Goal: Task Accomplishment & Management: Use online tool/utility

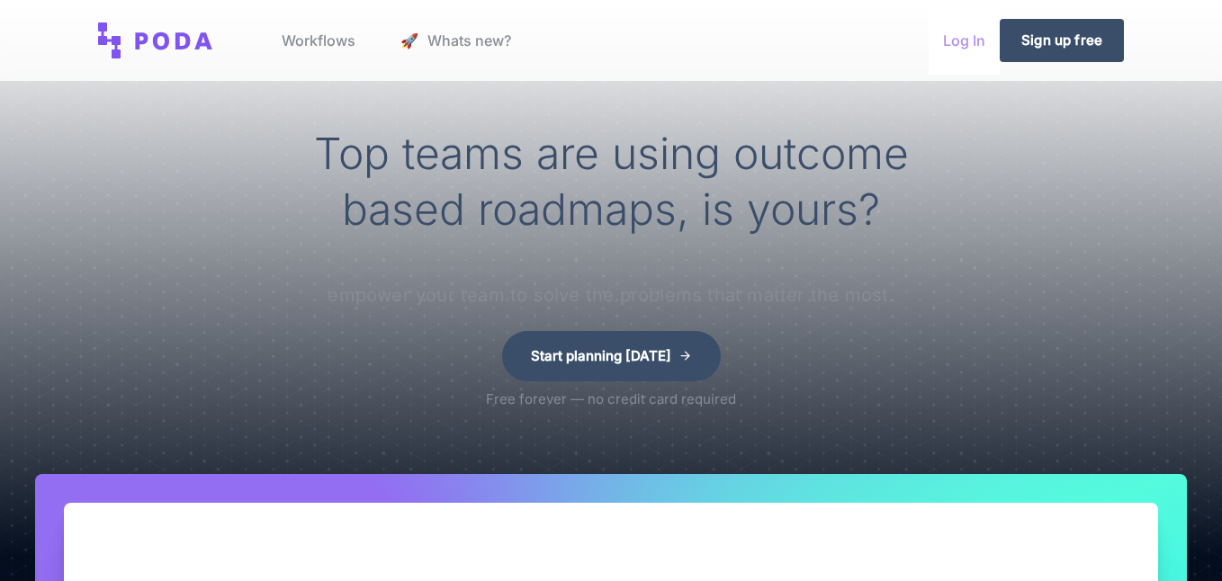
click at [948, 38] on link "Log In" at bounding box center [964, 40] width 71 height 68
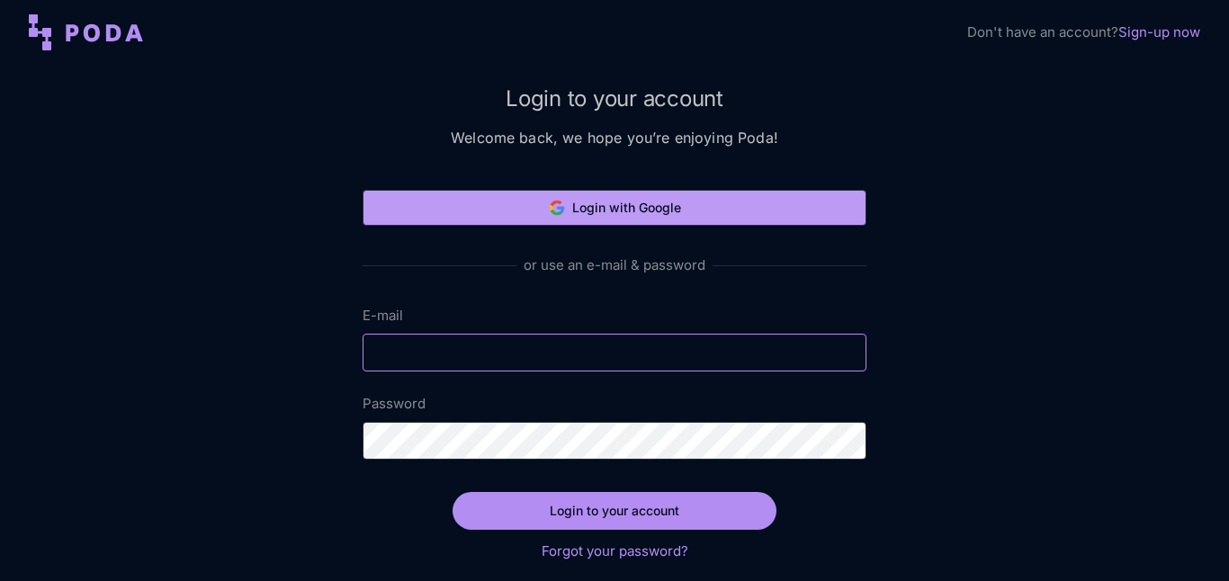
type input "[PERSON_NAME][EMAIL_ADDRESS][DOMAIN_NAME]"
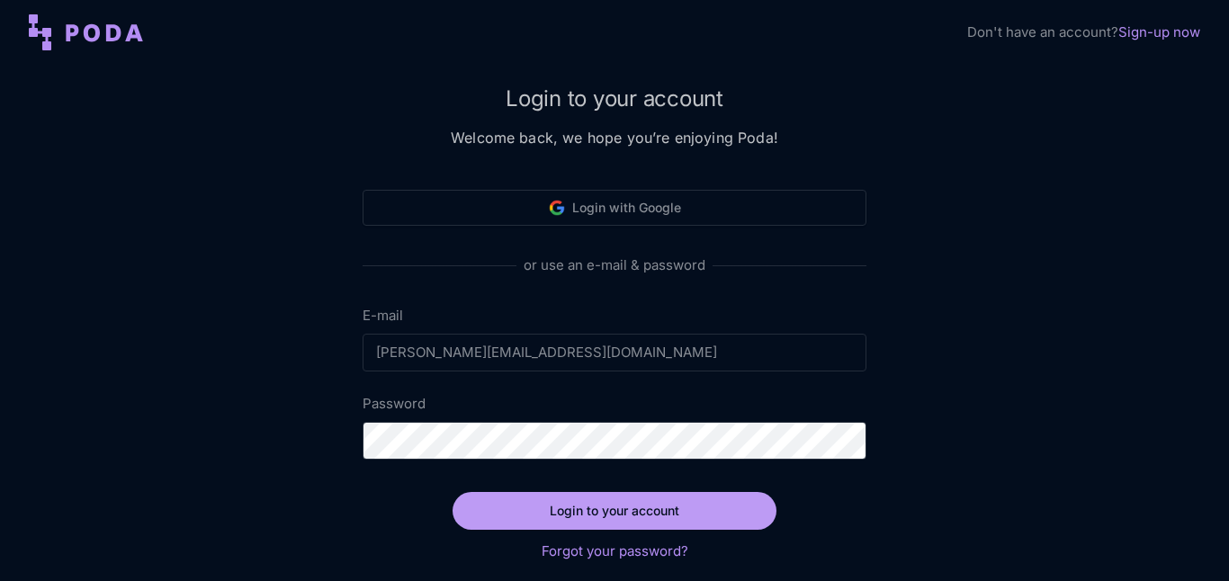
click at [623, 516] on button "Login to your account" at bounding box center [615, 511] width 324 height 38
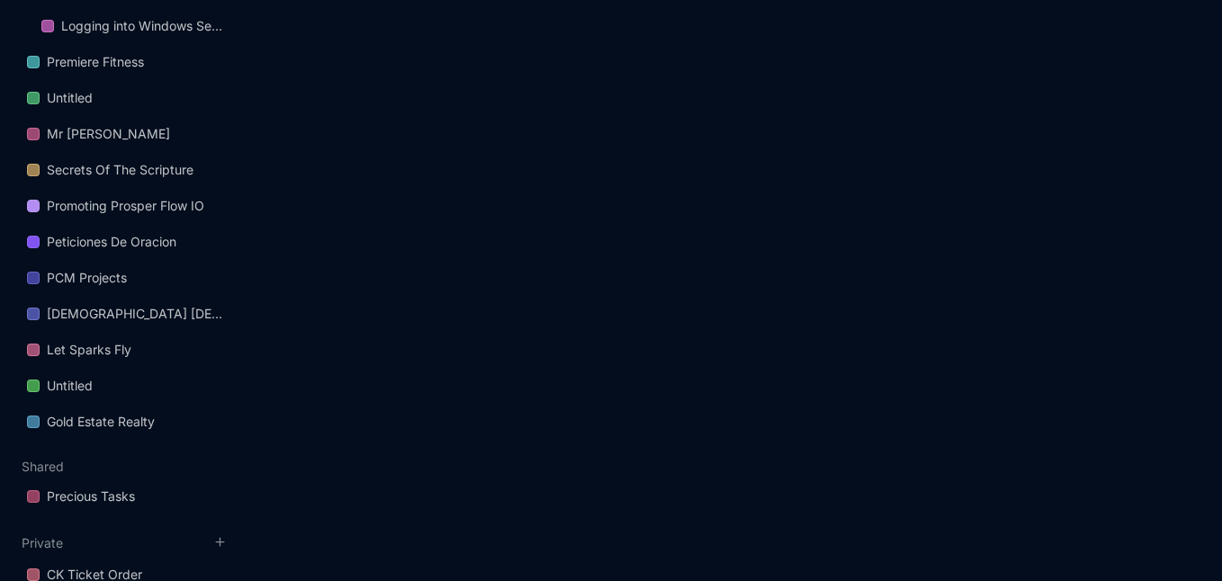
scroll to position [3285, 0]
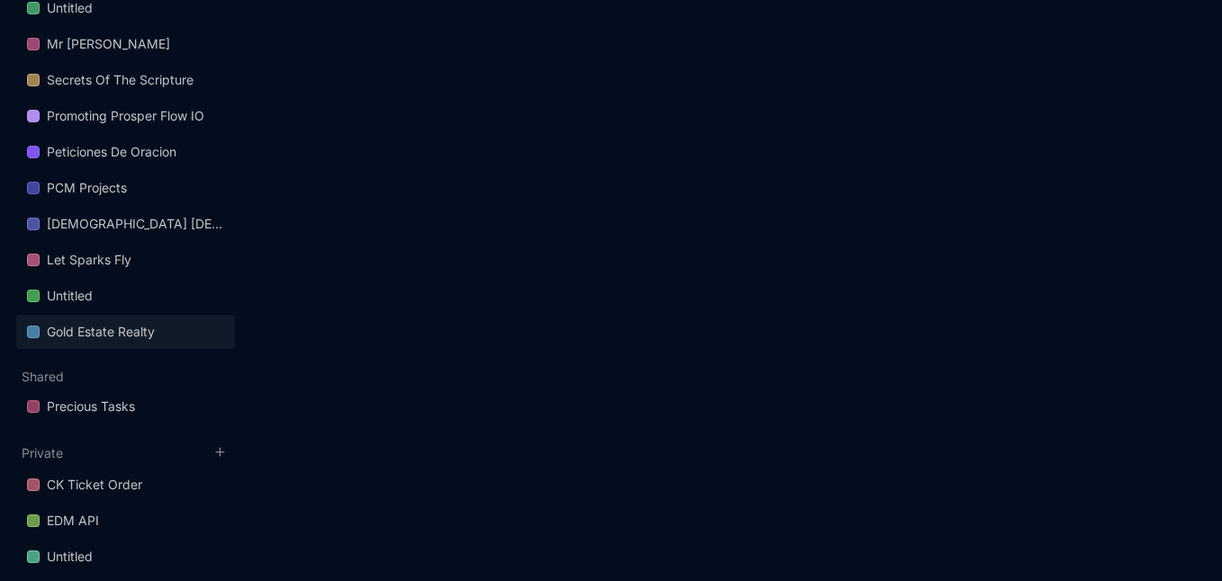
click at [87, 337] on div "Gold Estate Realty" at bounding box center [101, 332] width 108 height 22
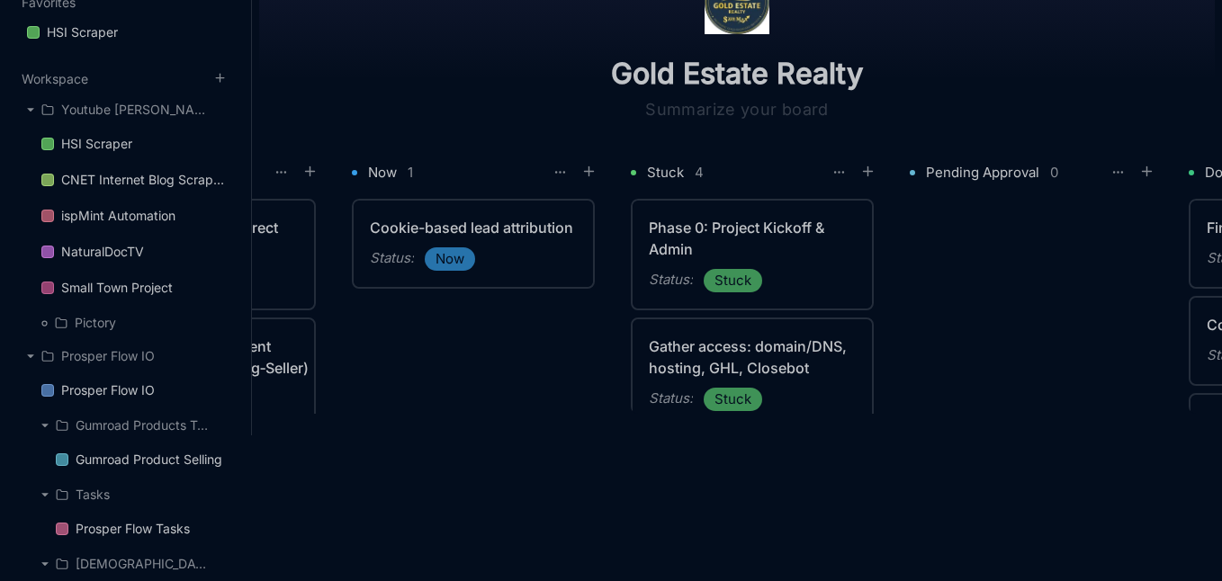
scroll to position [0, 756]
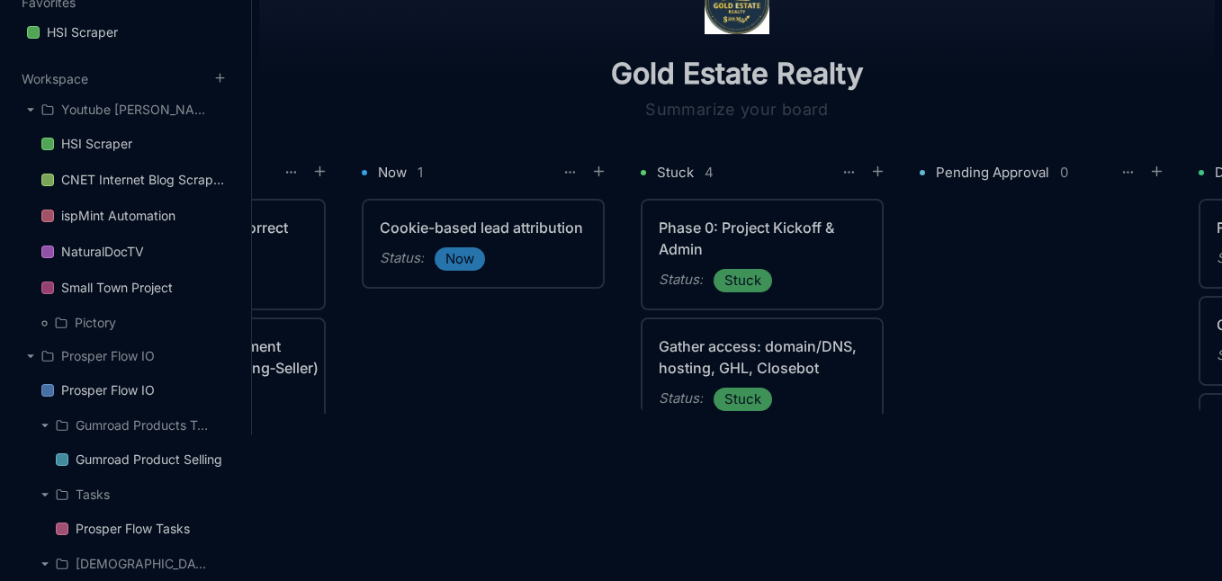
click at [797, 257] on div "Phase 0: Project Kickoff & Admin" at bounding box center [762, 238] width 207 height 43
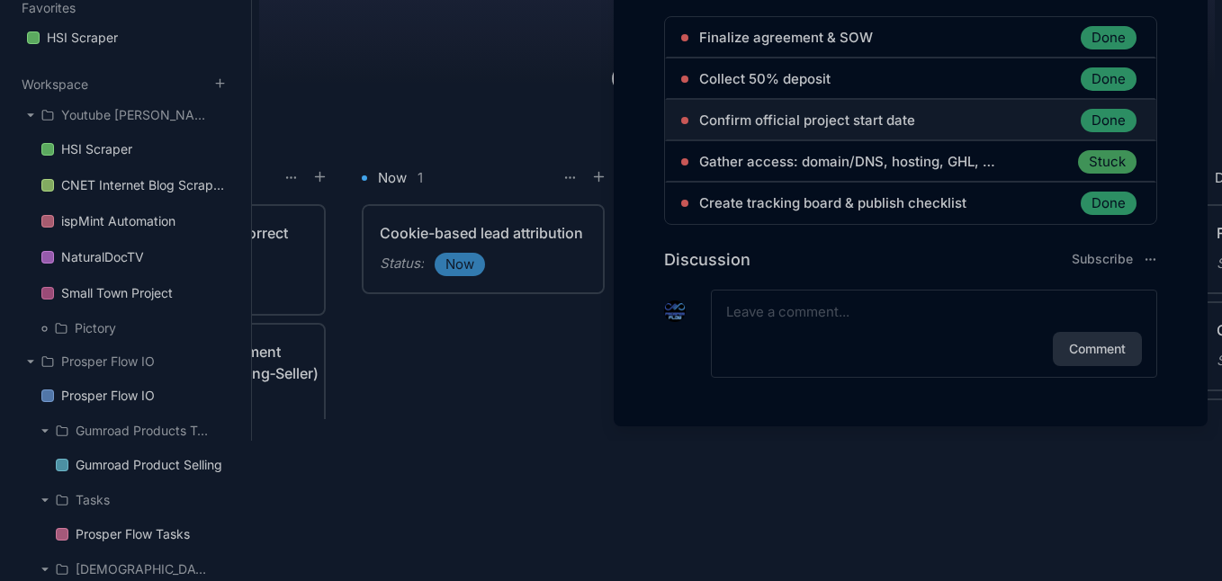
scroll to position [933, 0]
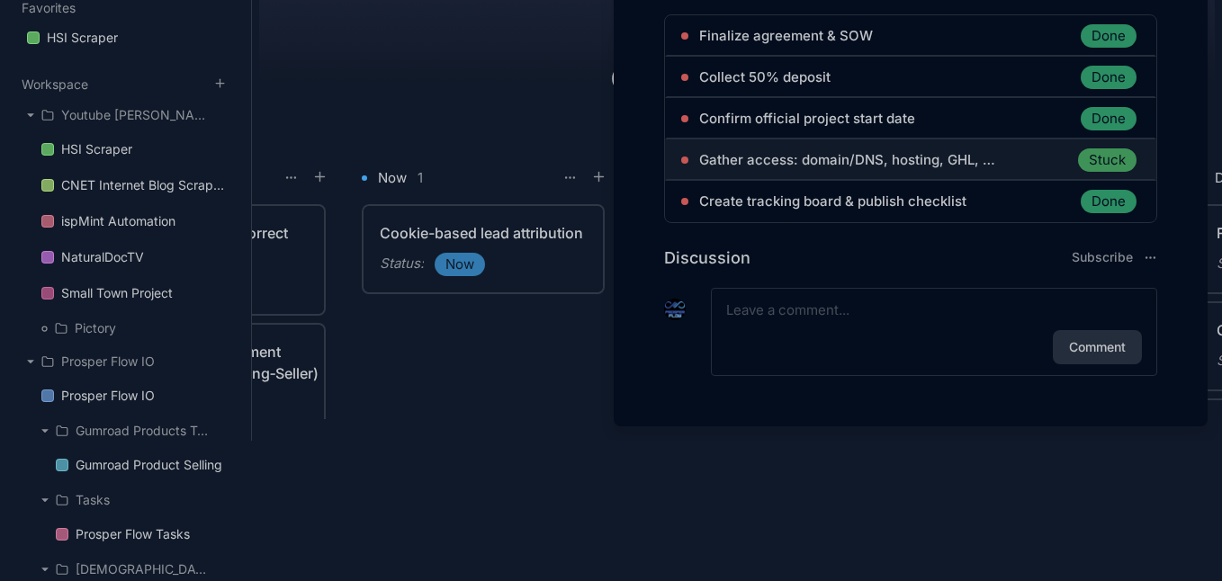
click at [861, 165] on span "Gather access: domain/DNS, hosting, GHL, Closebot" at bounding box center [847, 160] width 297 height 22
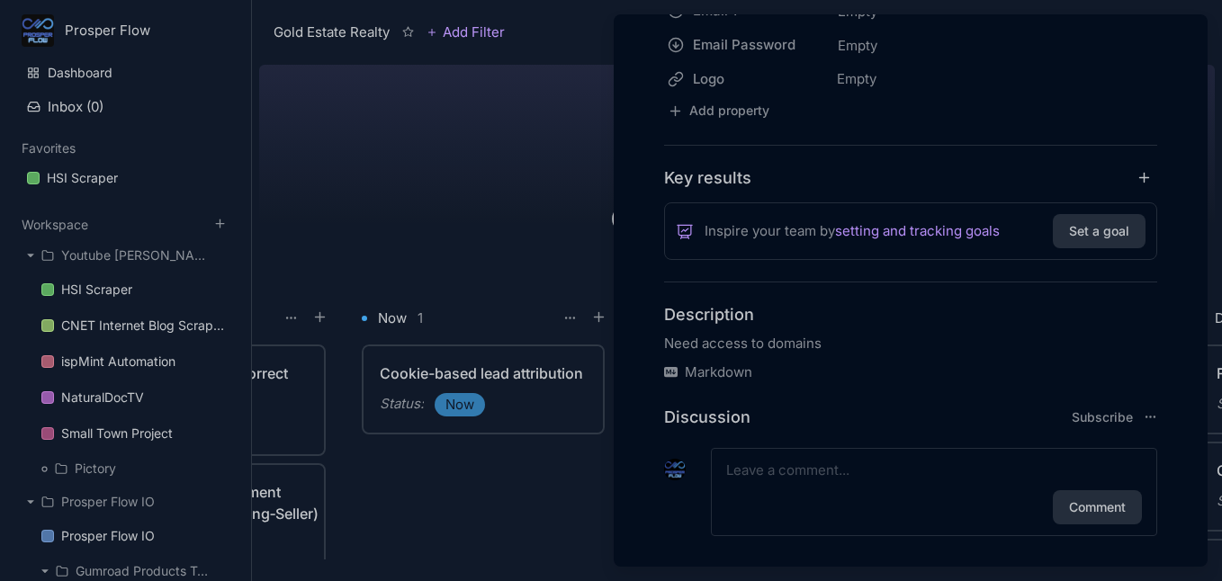
scroll to position [705, 0]
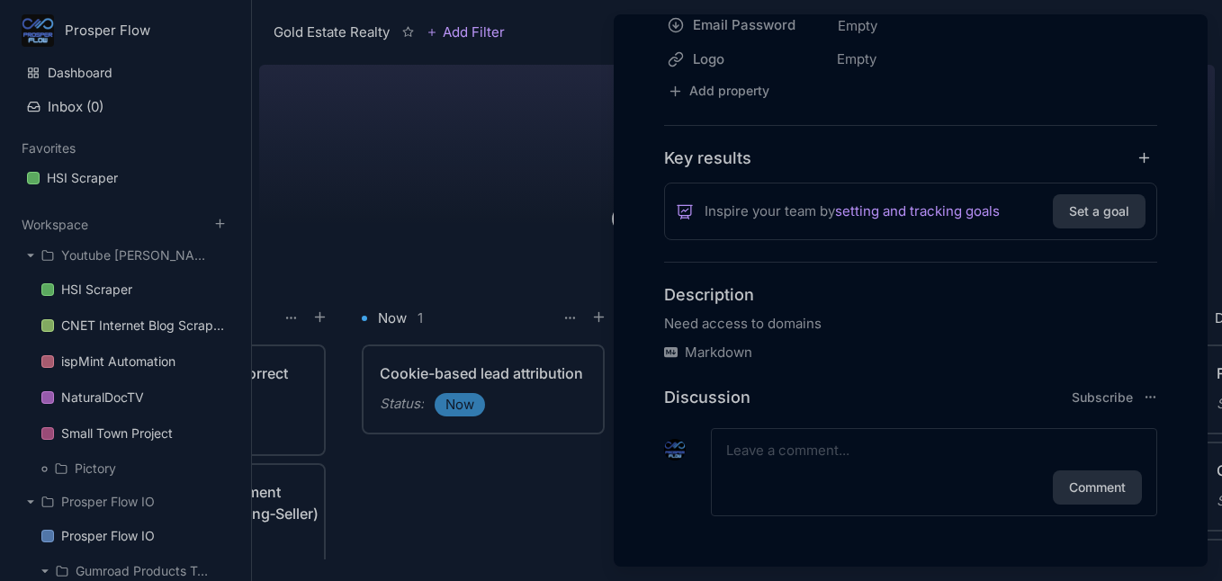
click at [780, 323] on p "Need access to domains" at bounding box center [910, 324] width 493 height 22
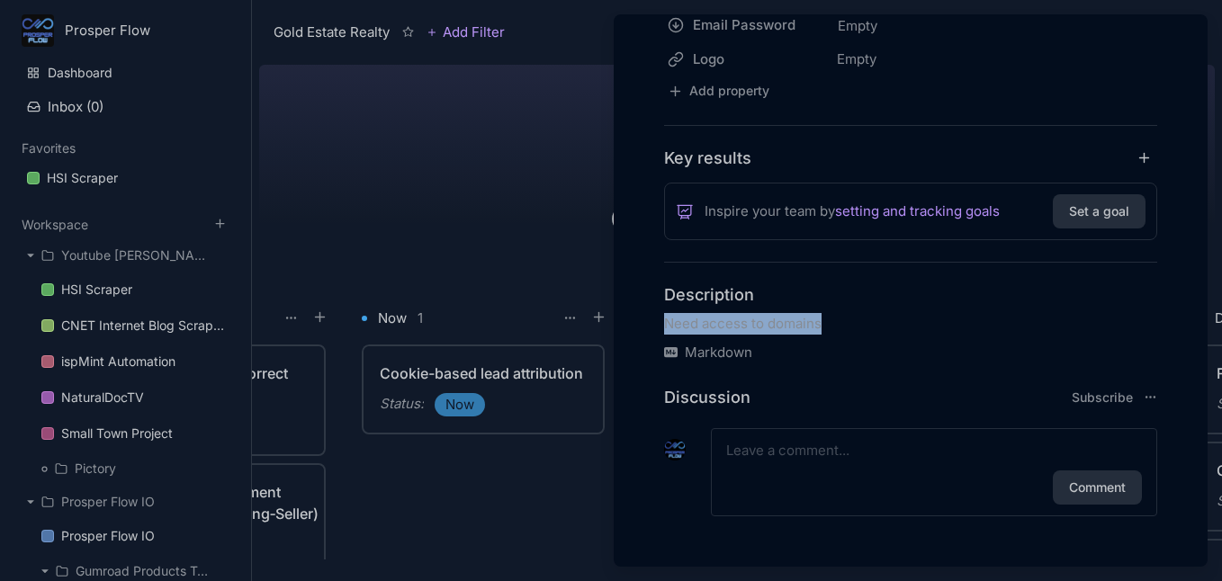
click at [780, 323] on p "Need access to domains" at bounding box center [910, 324] width 493 height 22
click at [1046, 309] on div "Description Need access to domains Markdown" at bounding box center [910, 323] width 493 height 78
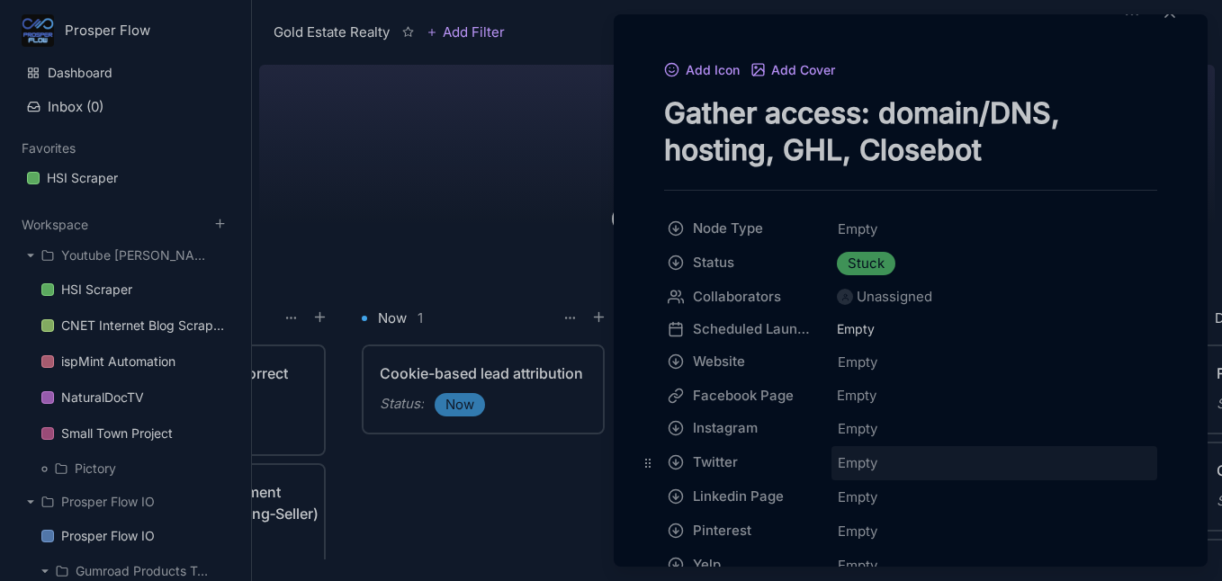
scroll to position [0, 0]
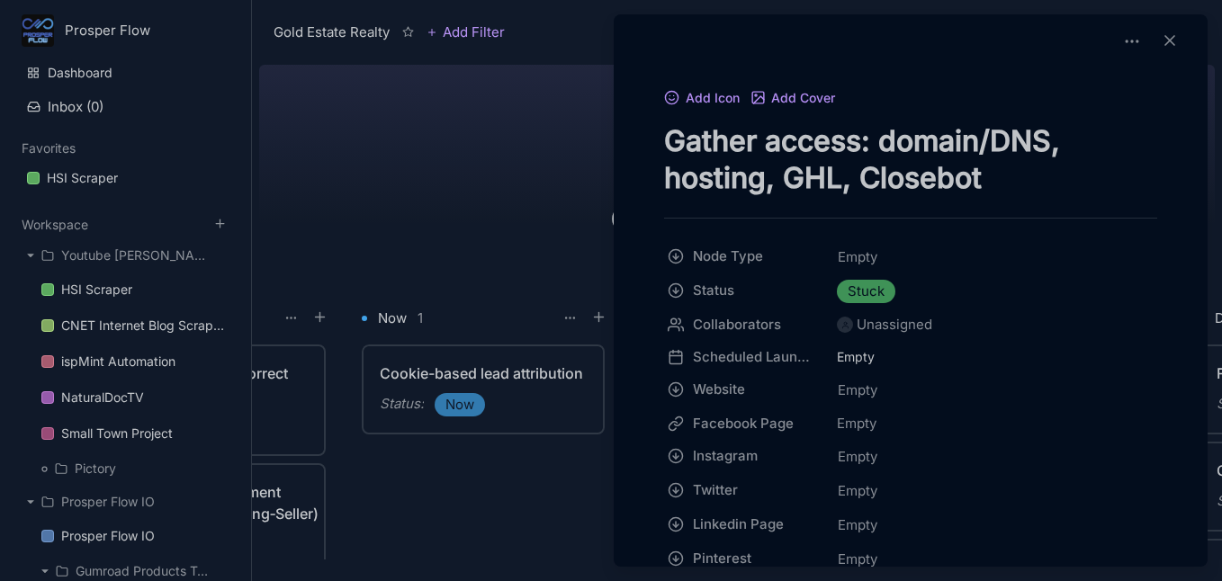
click at [450, 179] on div at bounding box center [611, 290] width 1222 height 581
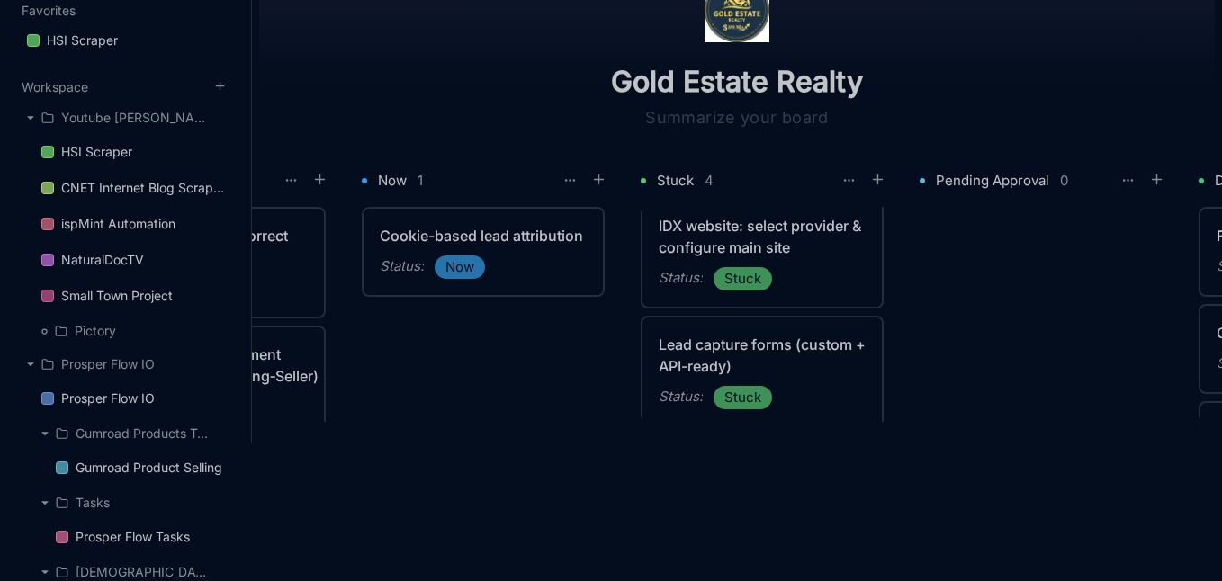
scroll to position [257, 0]
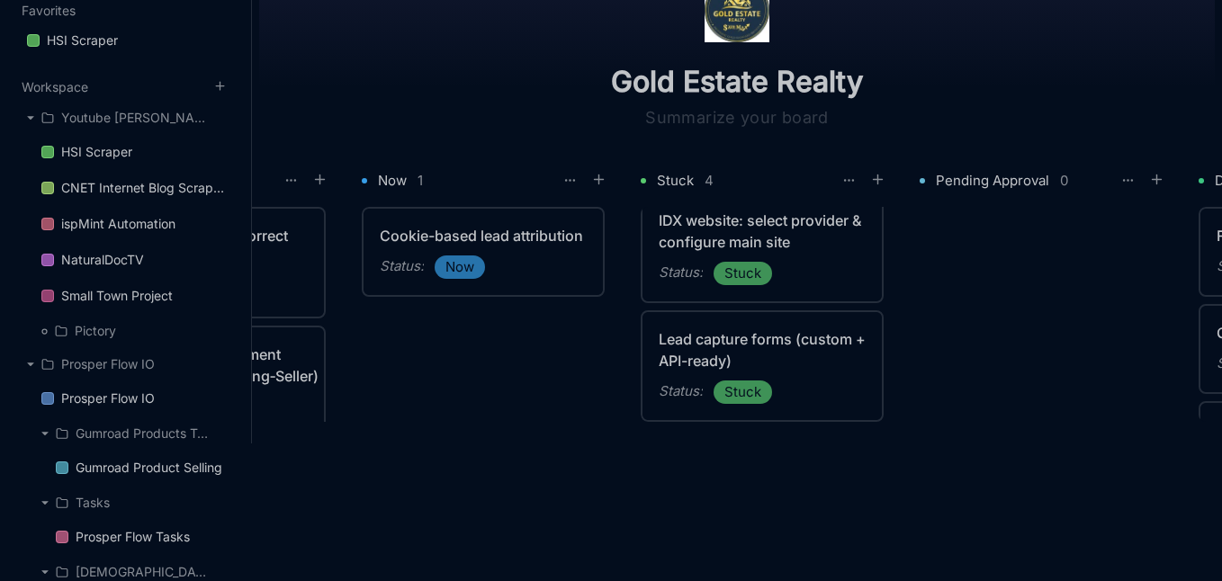
click at [769, 345] on div "Lead capture forms (custom + API-ready)" at bounding box center [762, 349] width 207 height 43
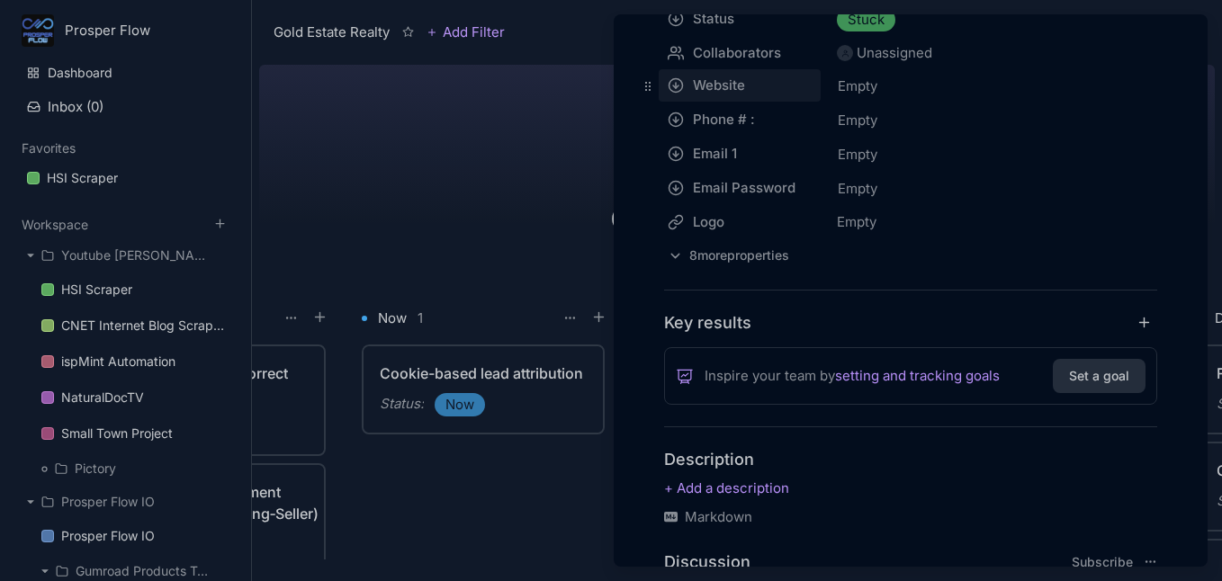
scroll to position [549, 0]
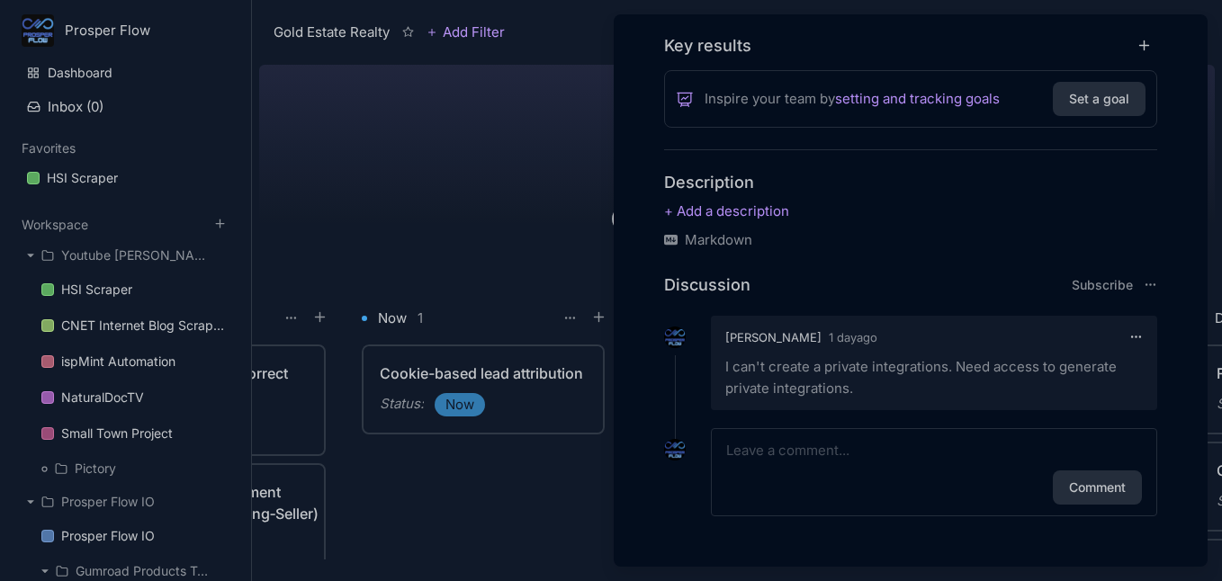
click at [798, 368] on div "I can't create a private integrations. Need access to generate private integrat…" at bounding box center [933, 377] width 417 height 43
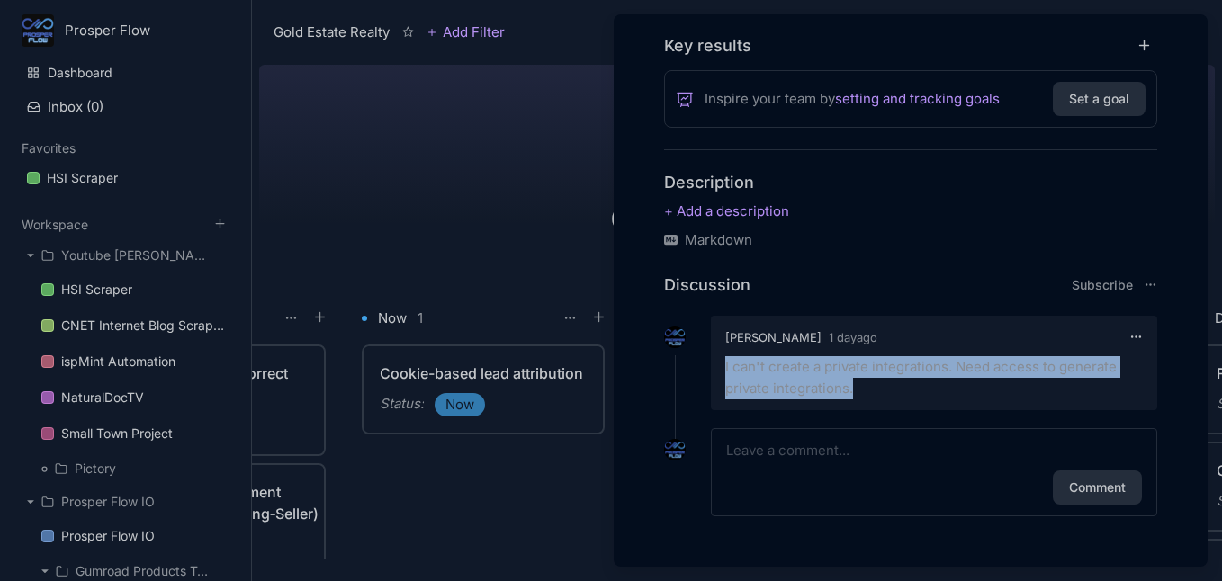
click at [798, 368] on div "I can't create a private integrations. Need access to generate private integrat…" at bounding box center [933, 377] width 417 height 43
copy div "I can't create a private integrations. Need access to generate private integrat…"
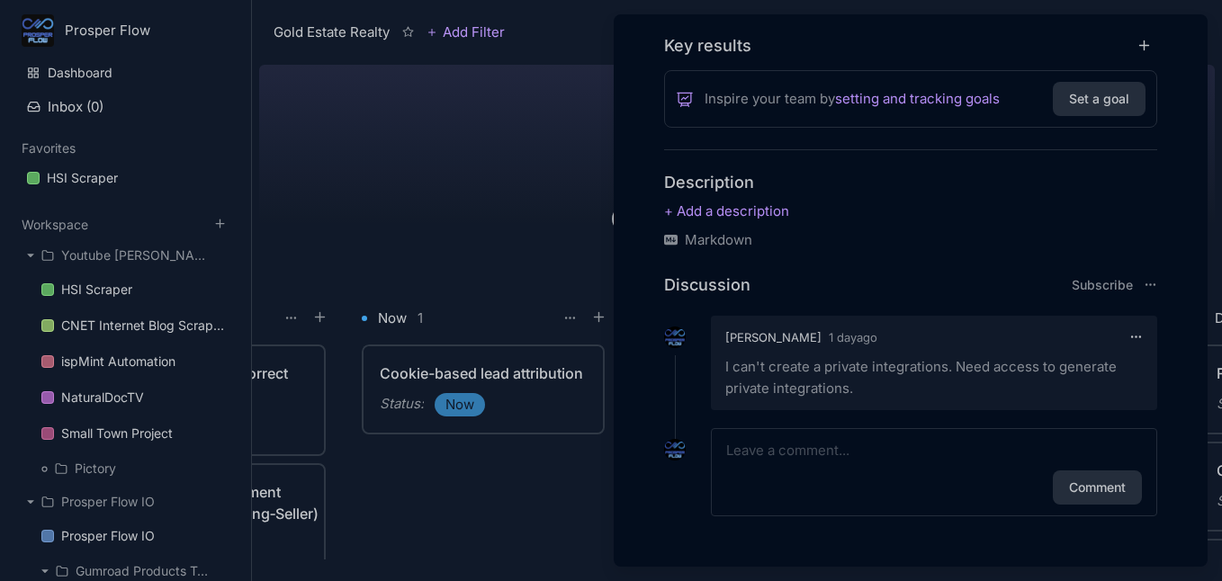
click at [531, 202] on div at bounding box center [611, 290] width 1222 height 581
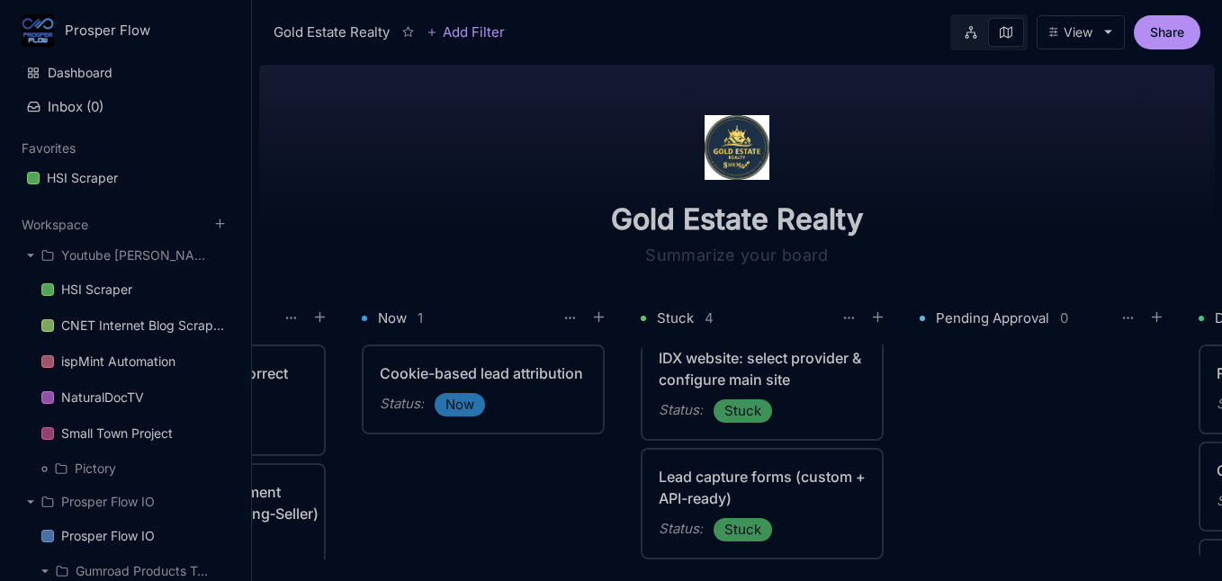
scroll to position [260, 0]
click at [803, 382] on div "IDX website: select provider & configure main site" at bounding box center [762, 368] width 207 height 43
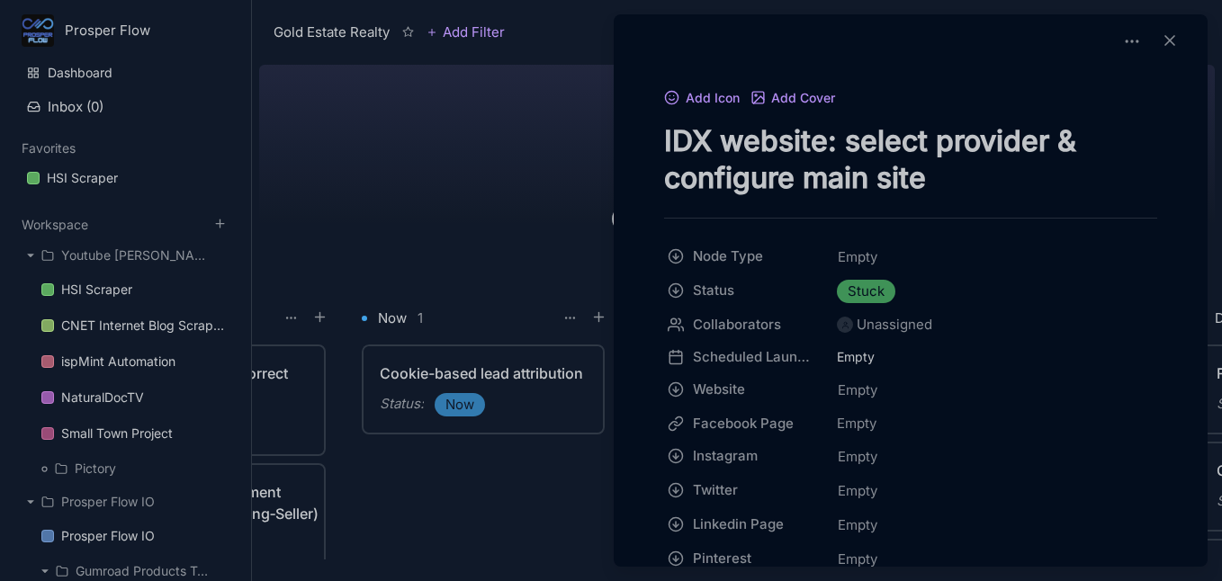
click at [940, 183] on textarea "IDX website: select provider & configure main site" at bounding box center [910, 159] width 493 height 74
click at [535, 213] on div at bounding box center [611, 290] width 1222 height 581
